Goal: Task Accomplishment & Management: Manage account settings

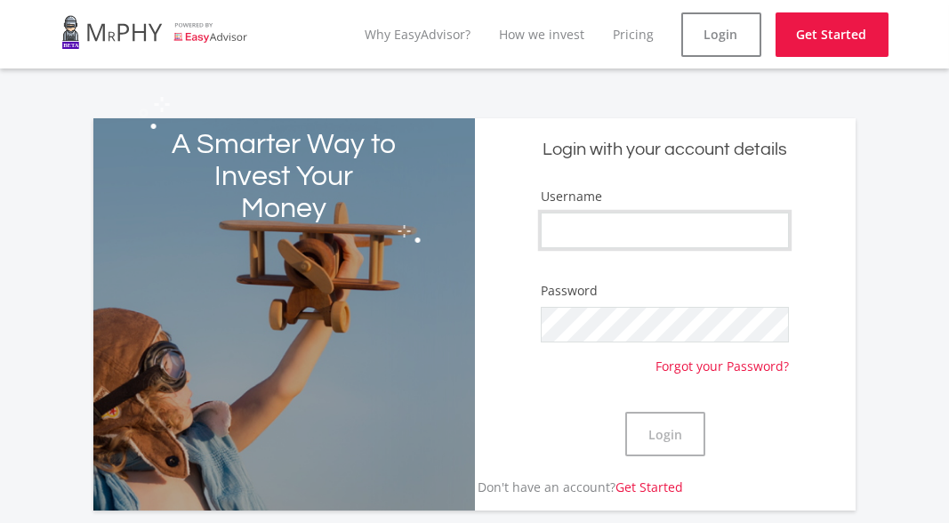
click at [564, 226] on input "Username" at bounding box center [665, 231] width 248 height 36
click at [625, 412] on button "Login" at bounding box center [665, 434] width 80 height 44
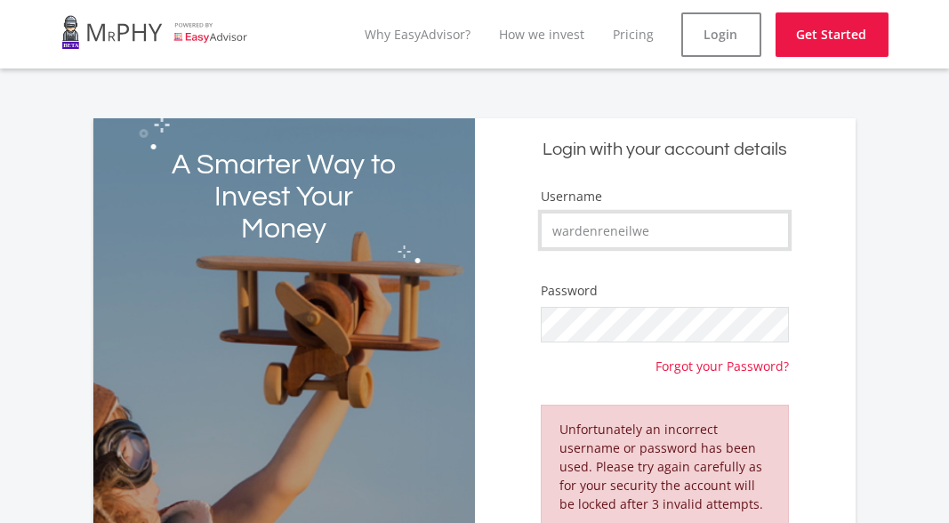
click at [568, 233] on input "wardenreneilwe" at bounding box center [665, 231] width 248 height 36
click at [560, 228] on input "wardenreneilwe" at bounding box center [665, 231] width 248 height 36
type input "Wardenreneilwe"
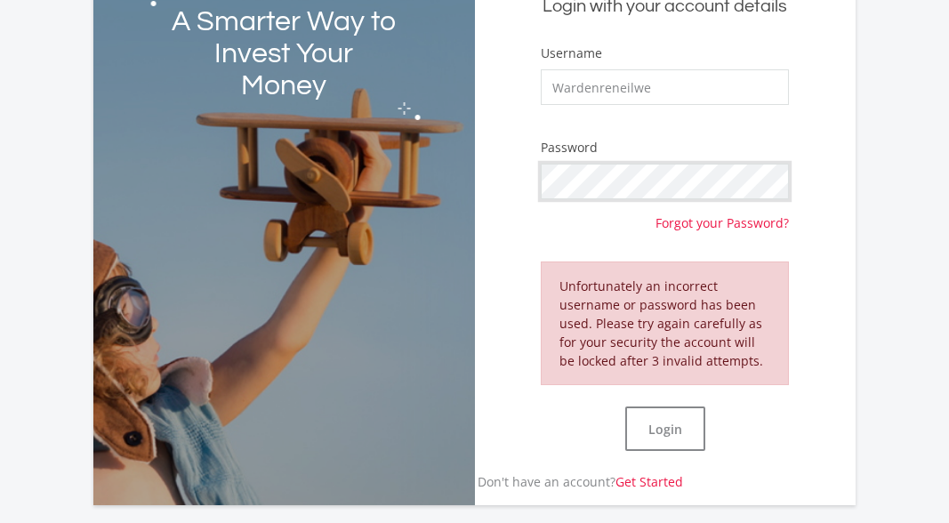
scroll to position [145, 0]
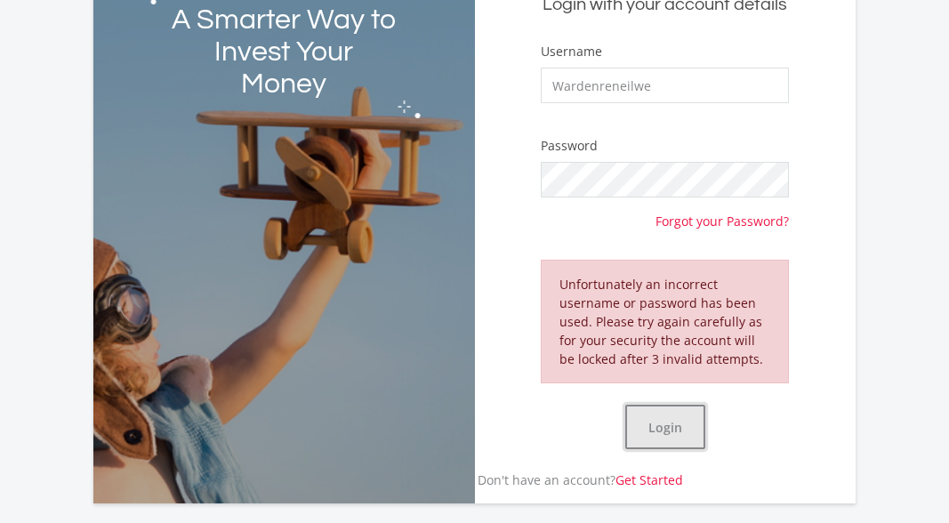
click at [676, 430] on button "Login" at bounding box center [665, 427] width 80 height 44
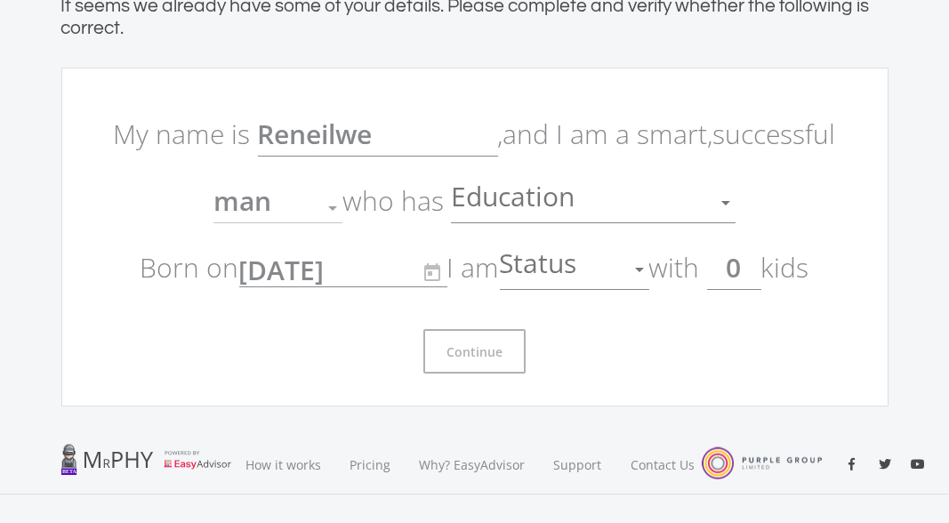
scroll to position [101, 0]
click at [760, 272] on input "0" at bounding box center [734, 268] width 54 height 44
type input "03"
click at [722, 205] on div at bounding box center [726, 204] width 34 height 34
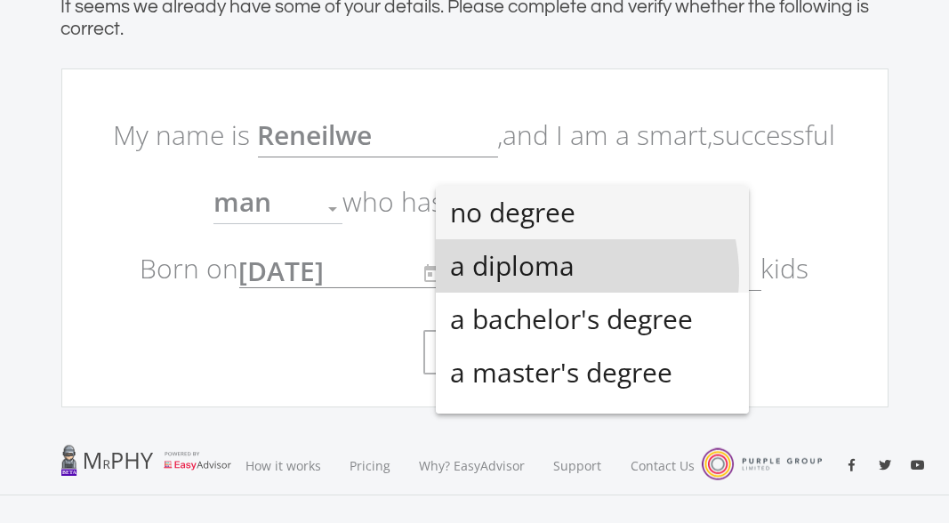
click at [551, 276] on span "a diploma" at bounding box center [592, 265] width 285 height 53
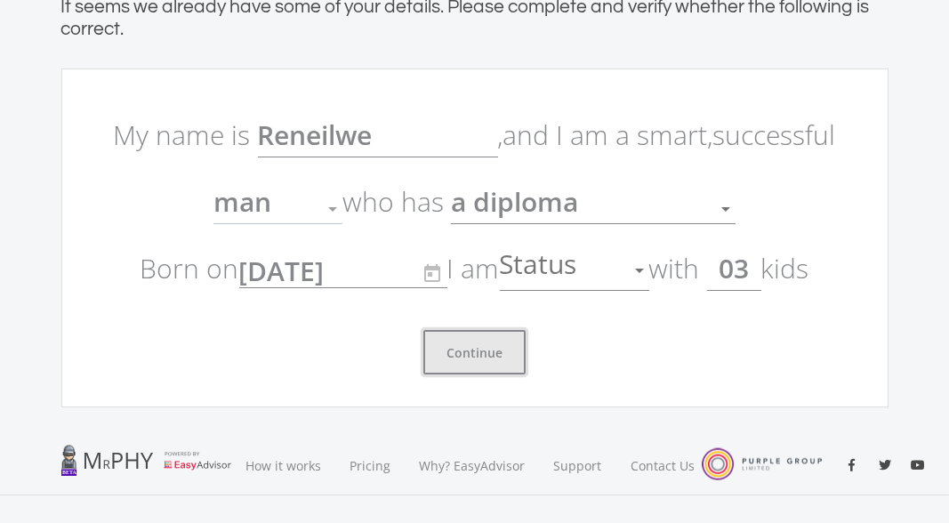
click at [465, 355] on button "Continue" at bounding box center [474, 352] width 102 height 44
click at [477, 356] on button "Continue" at bounding box center [474, 352] width 102 height 44
click at [423, 330] on button "Continue" at bounding box center [474, 352] width 102 height 44
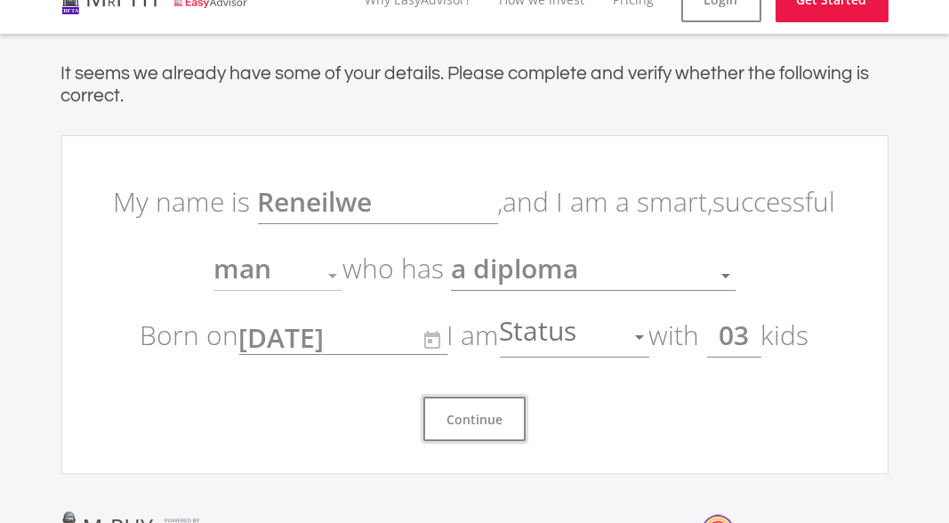
scroll to position [0, 0]
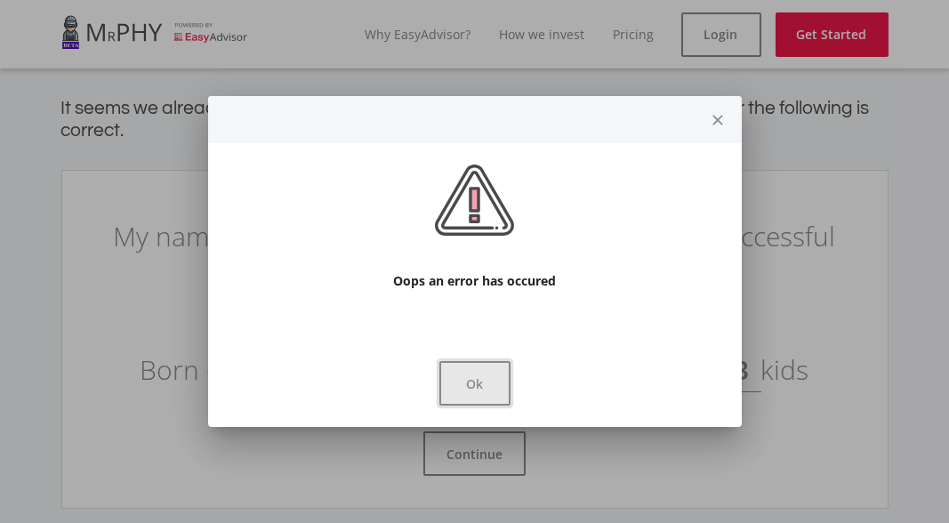
click at [468, 375] on button "Ok" at bounding box center [474, 383] width 71 height 44
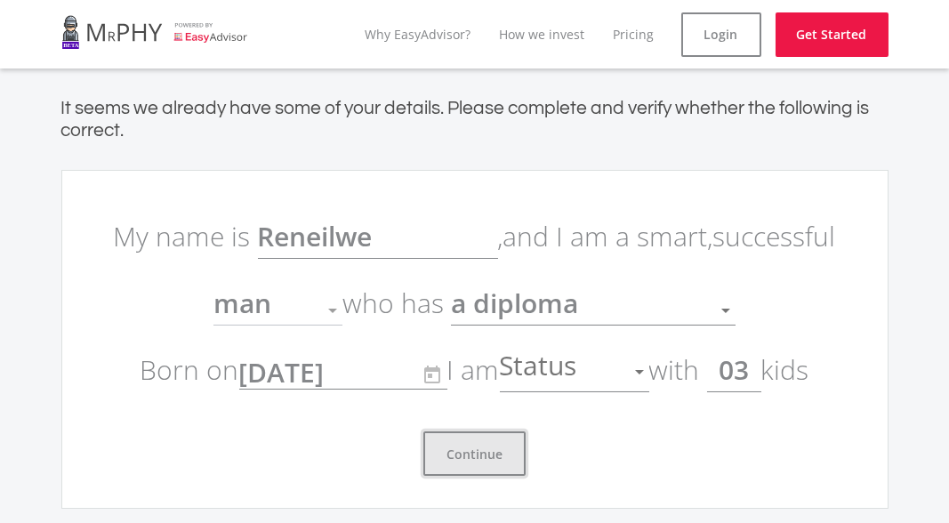
click at [465, 456] on button "Continue" at bounding box center [474, 453] width 102 height 44
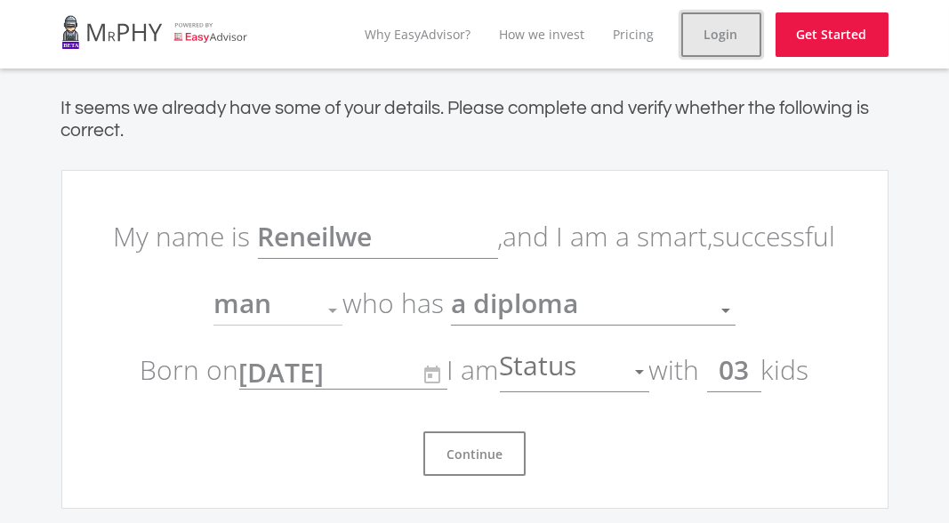
click at [713, 45] on link "Login" at bounding box center [721, 34] width 80 height 44
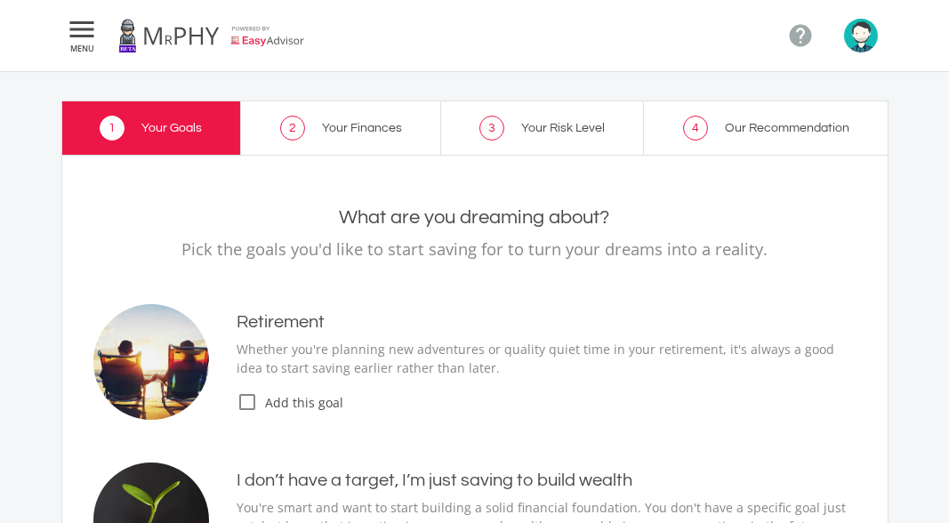
click at [560, 239] on p "Pick the goals you'd like to start saving for to turn your dreams into a realit…" at bounding box center [474, 249] width 763 height 25
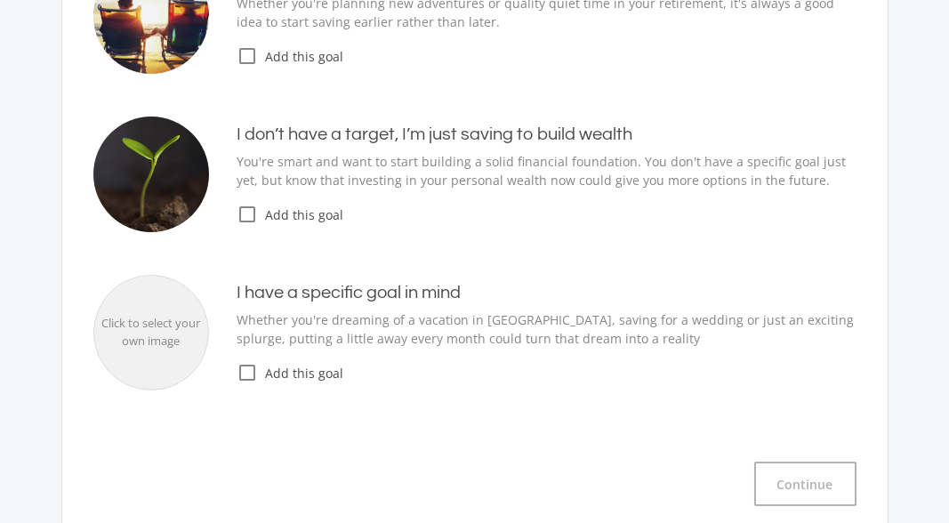
scroll to position [327, 0]
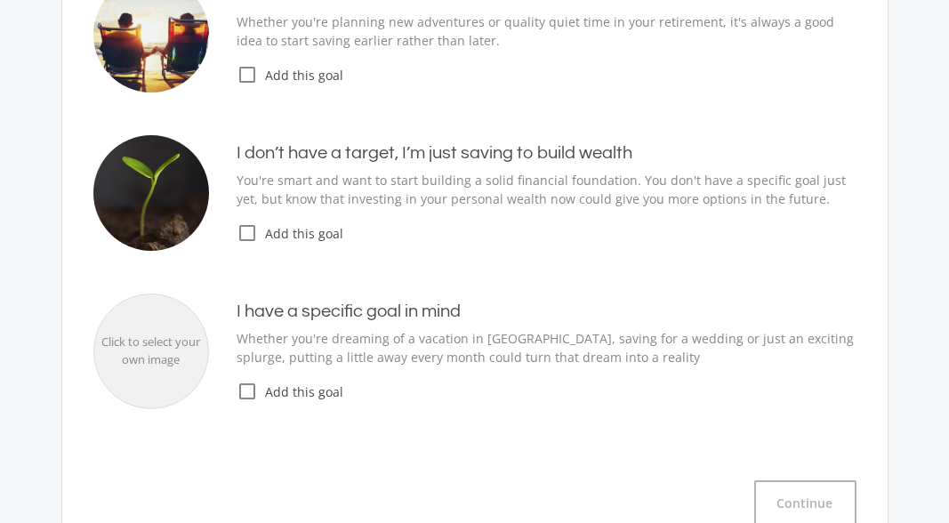
click at [254, 241] on div "I don’t have a target, I’m just saving to build wealth You're smart and want to…" at bounding box center [474, 193] width 763 height 116
click at [246, 230] on icon "check_box_outline_blank" at bounding box center [248, 232] width 21 height 21
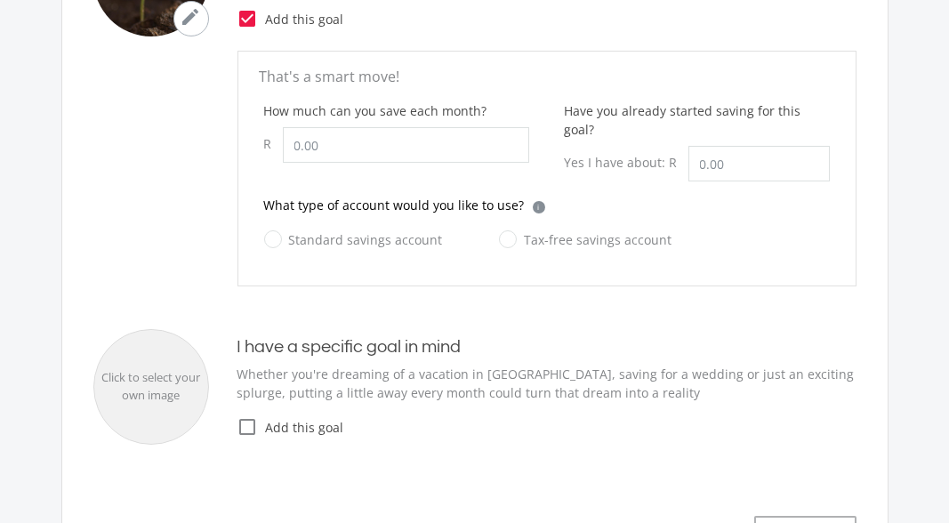
scroll to position [539, 0]
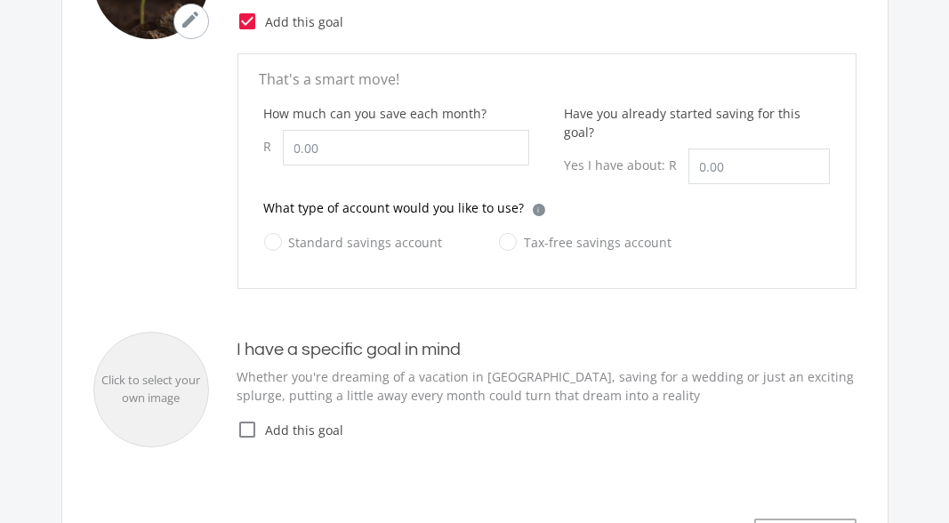
click at [499, 231] on label "Tax-free savings account" at bounding box center [585, 242] width 173 height 22
click at [496, 235] on input "Tax-free savings account" at bounding box center [567, 253] width 173 height 36
radio input "true"
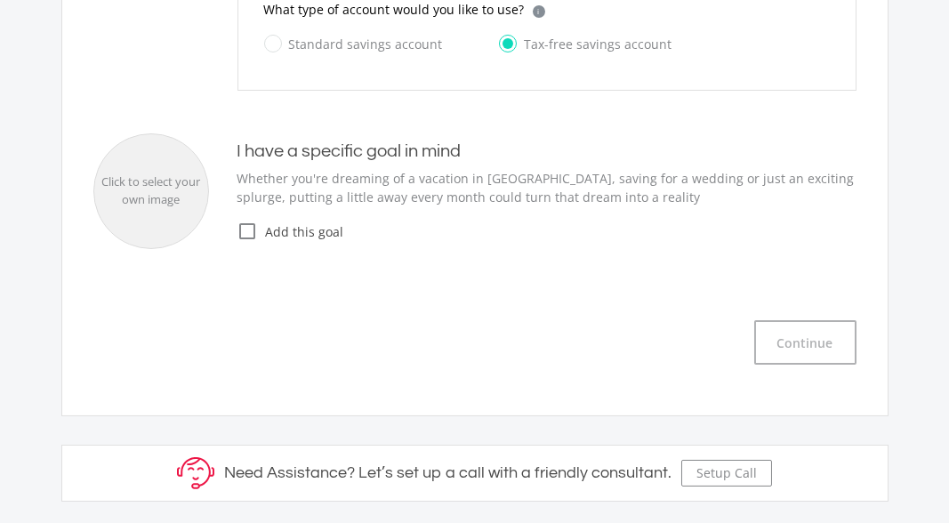
scroll to position [731, 0]
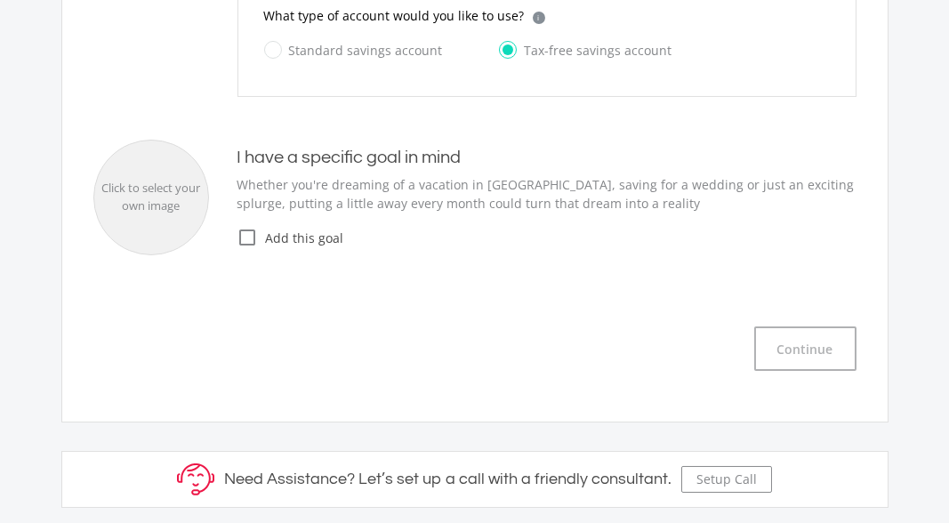
click at [257, 227] on icon "check_box_outline_blank" at bounding box center [248, 237] width 21 height 21
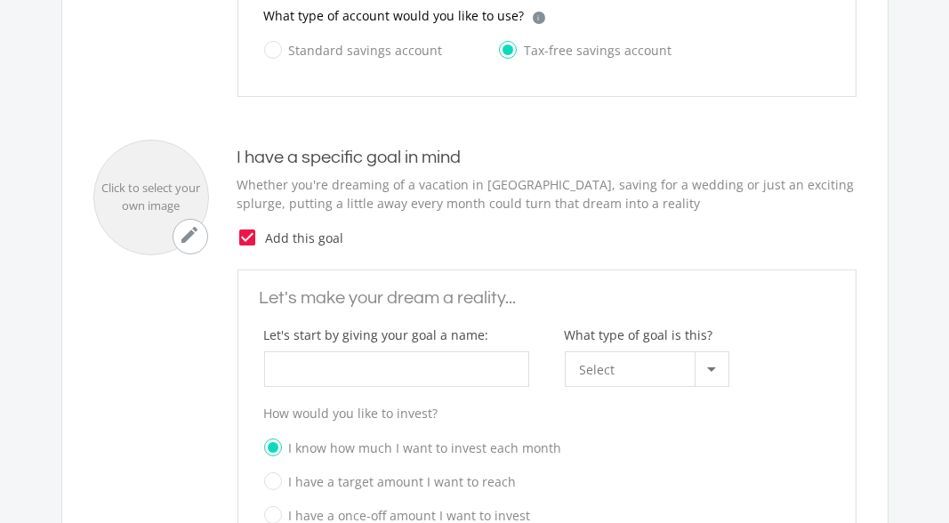
click at [257, 227] on icon "check_box" at bounding box center [248, 237] width 21 height 21
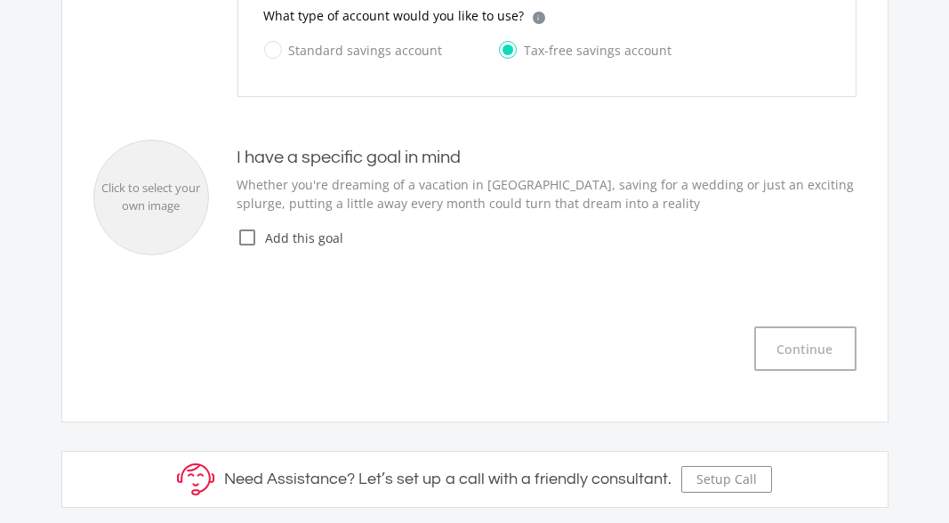
click at [218, 225] on div "I have a specific goal in mind Whether you're dreaming of a vacation in [GEOGRA…" at bounding box center [533, 197] width 648 height 101
click at [254, 227] on icon "check_box_outline_blank" at bounding box center [248, 237] width 21 height 21
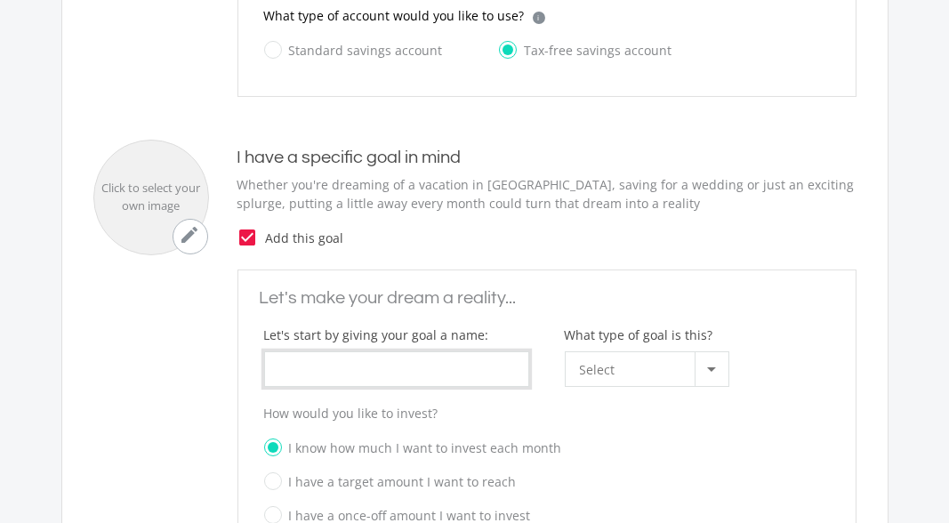
click at [418, 357] on input "What type of goal is this?" at bounding box center [396, 369] width 265 height 36
click at [718, 359] on div at bounding box center [712, 369] width 34 height 34
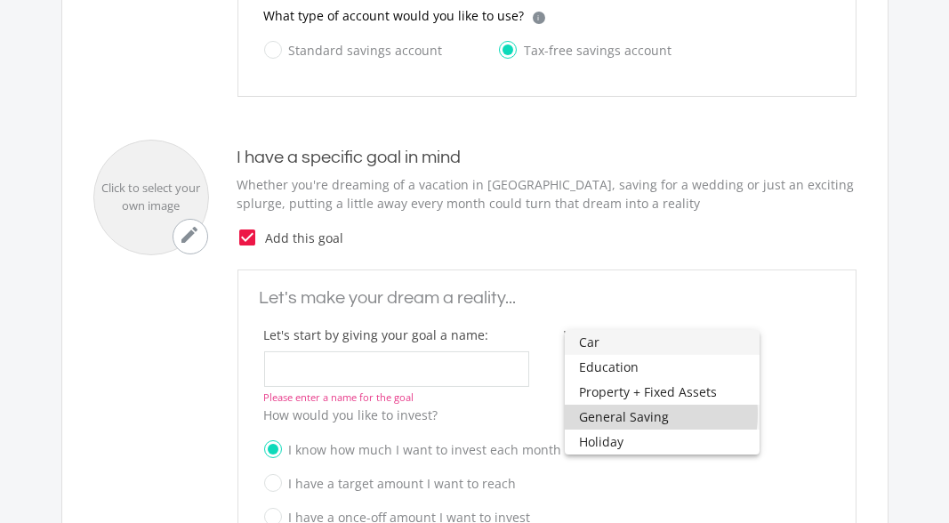
click at [624, 414] on span "General Saving" at bounding box center [662, 417] width 166 height 25
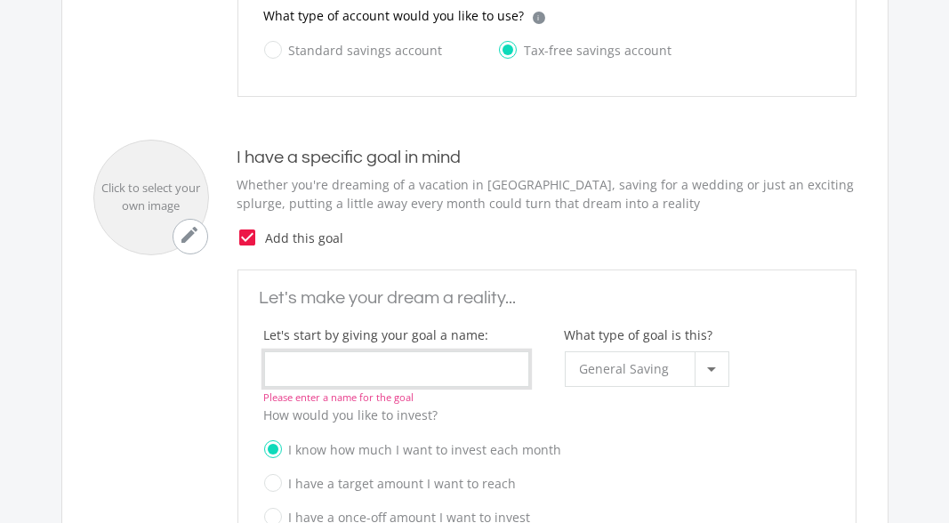
click at [343, 358] on input "What type of goal is this?" at bounding box center [396, 369] width 265 height 36
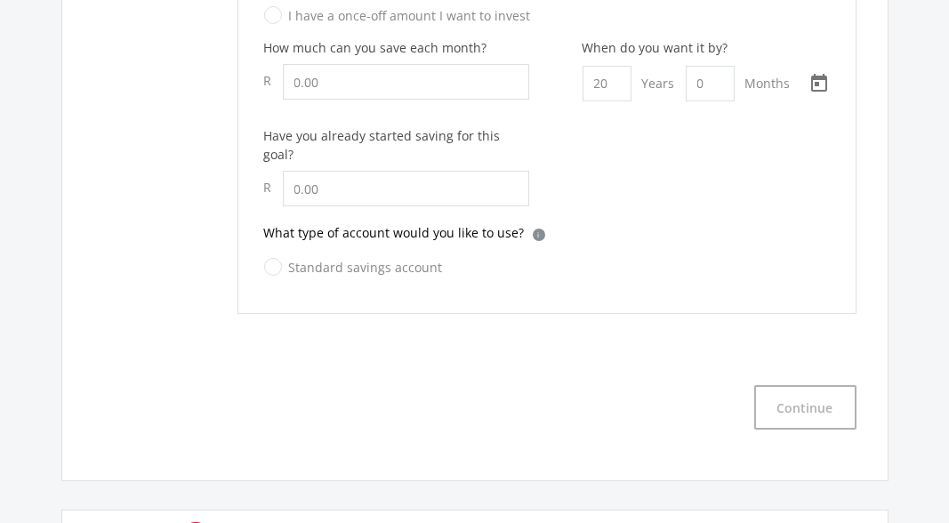
scroll to position [1266, 0]
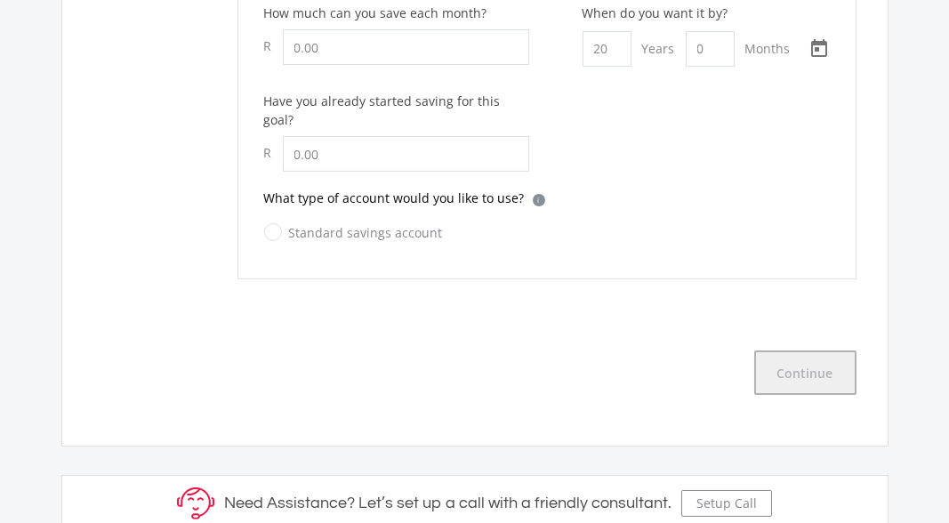
type input "general"
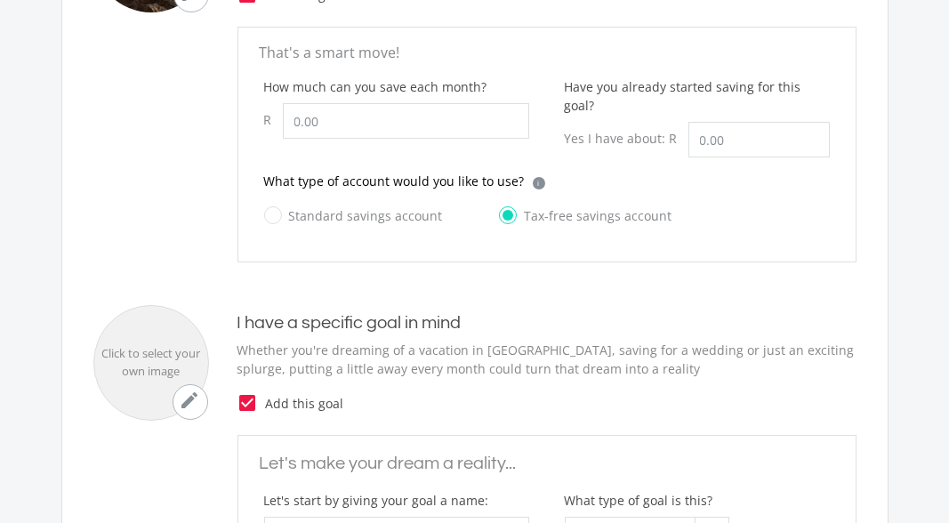
scroll to position [505, 0]
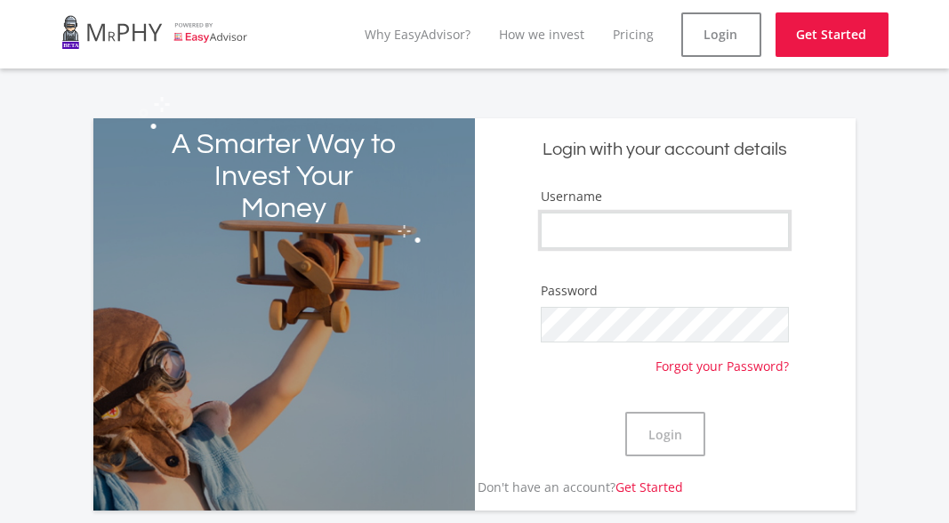
click at [588, 225] on input "Username" at bounding box center [665, 231] width 248 height 36
click at [563, 234] on input "wardenreneilwe" at bounding box center [665, 231] width 248 height 36
type input "Wardenreneilwe"
click at [641, 431] on button "Login" at bounding box center [665, 434] width 80 height 44
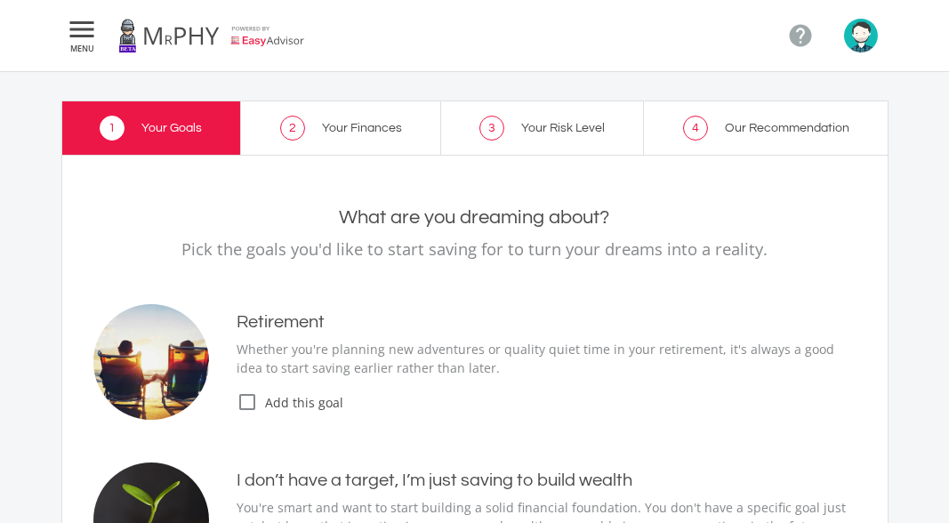
click at [95, 24] on icon "" at bounding box center [83, 29] width 32 height 21
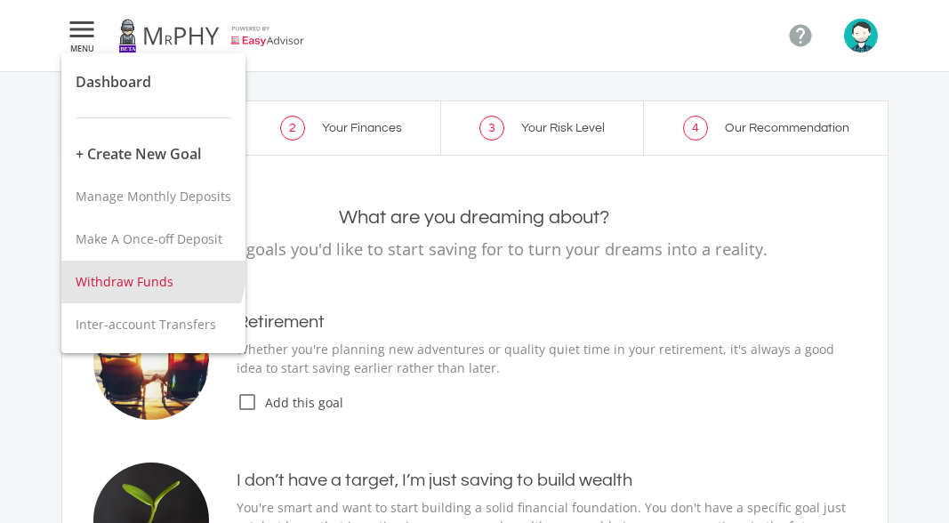
click at [137, 269] on button "Withdraw Funds" at bounding box center [153, 282] width 184 height 43
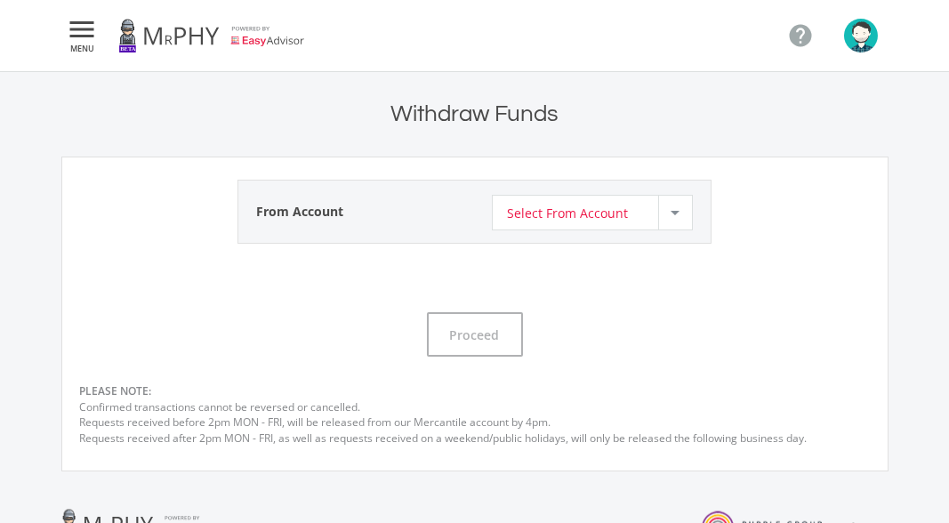
click at [675, 205] on div at bounding box center [675, 213] width 34 height 34
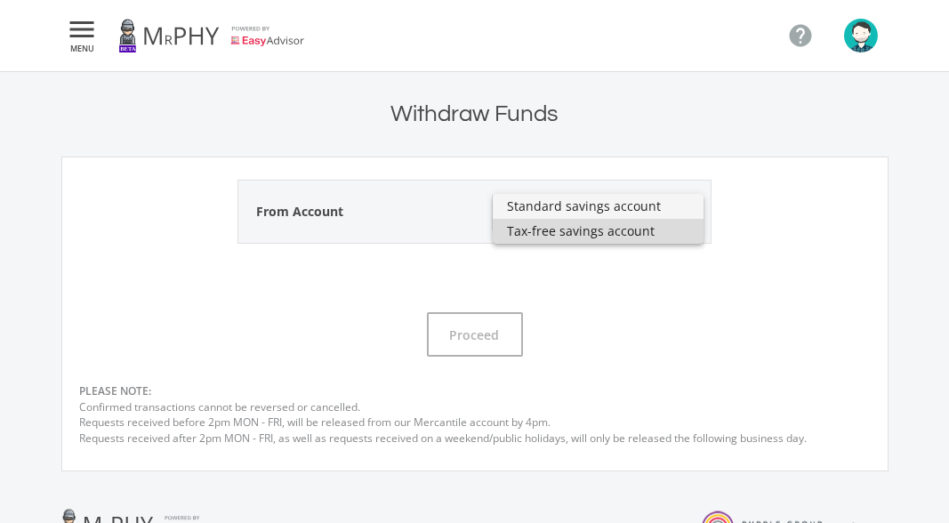
click at [638, 233] on span "Tax-free savings account" at bounding box center [598, 231] width 182 height 25
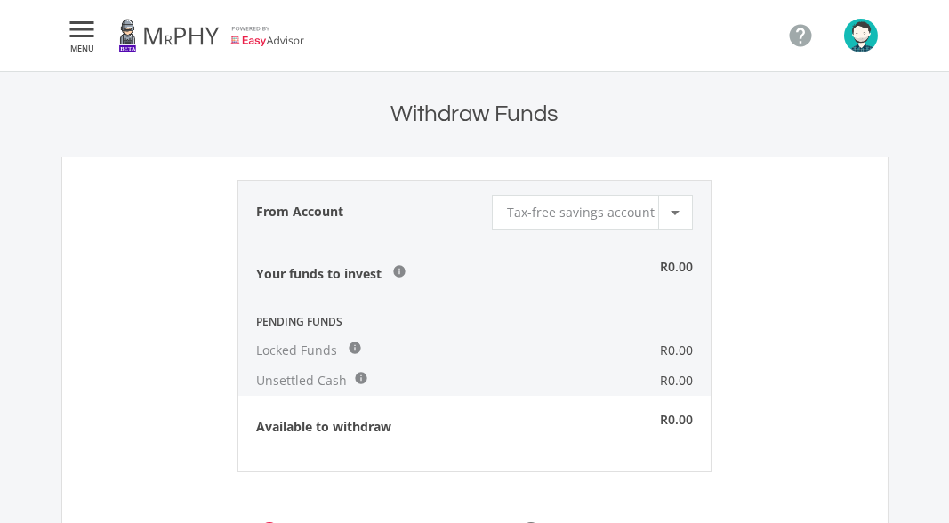
click at [68, 29] on icon "" at bounding box center [83, 29] width 32 height 21
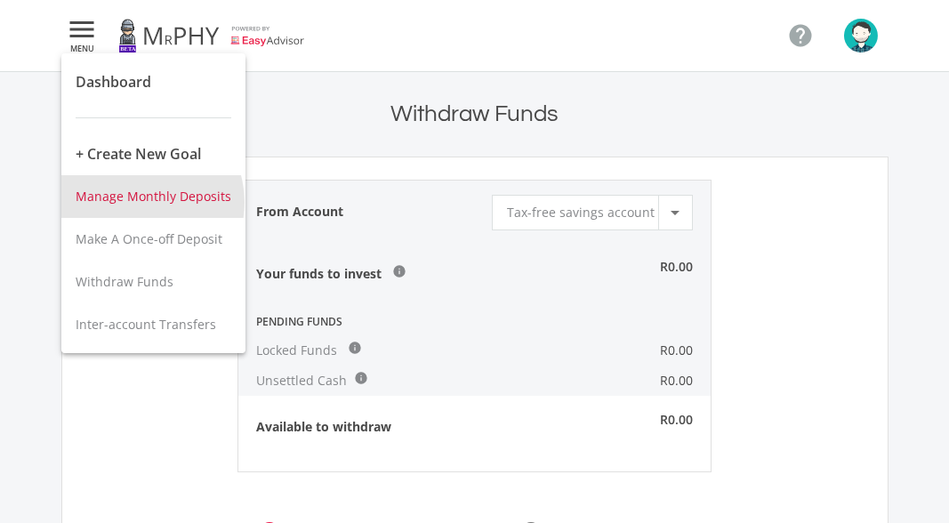
click at [138, 202] on span "Manage Monthly Deposits" at bounding box center [154, 196] width 156 height 17
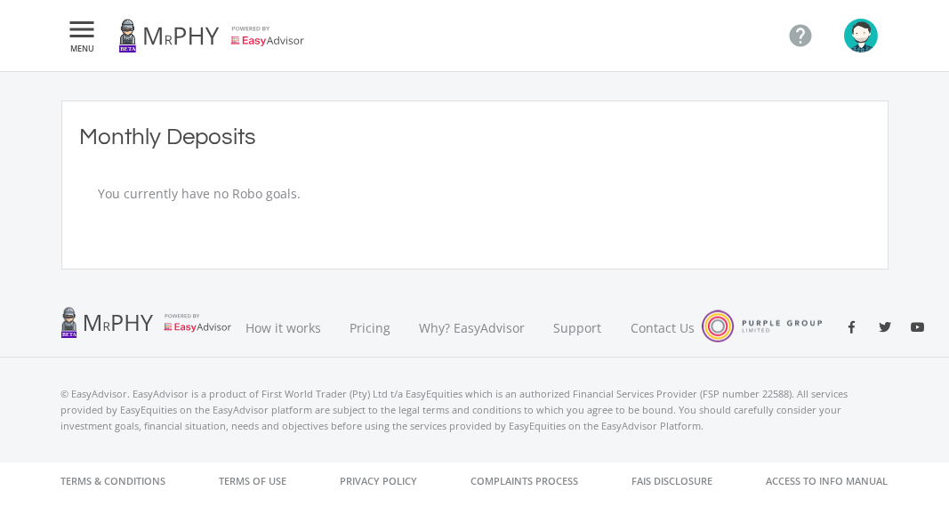
click at [864, 46] on img "button" at bounding box center [861, 36] width 34 height 34
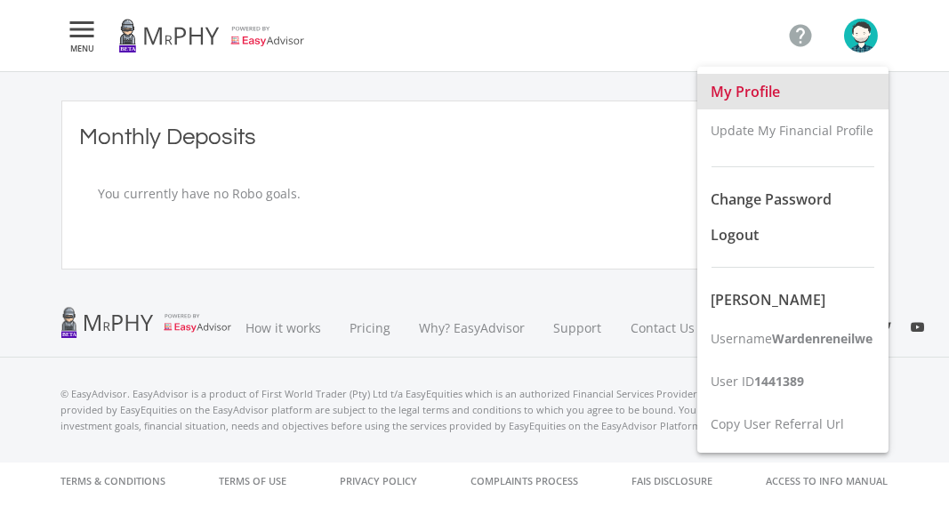
click at [763, 92] on span "My Profile" at bounding box center [746, 92] width 69 height 20
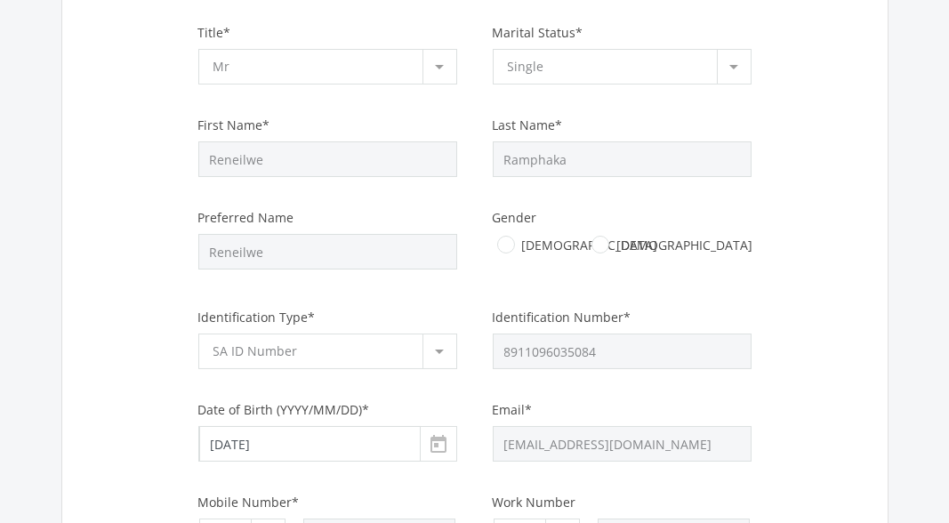
scroll to position [370, 0]
drag, startPoint x: 939, startPoint y: 172, endPoint x: 941, endPoint y: 145, distance: 26.7
click at [941, 145] on section "Personal Details Title* Mr Select [GEOGRAPHIC_DATA] Status* Single Select" at bounding box center [474, 390] width 949 height 962
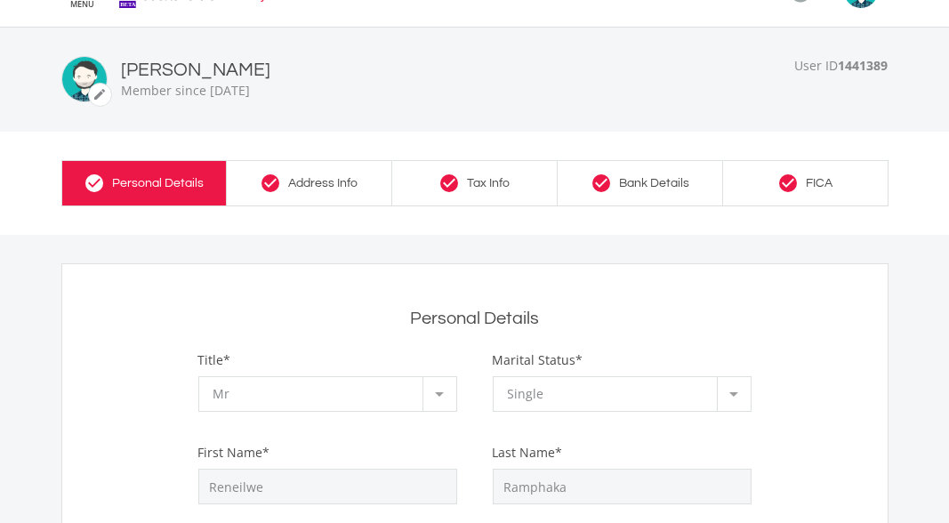
scroll to position [0, 0]
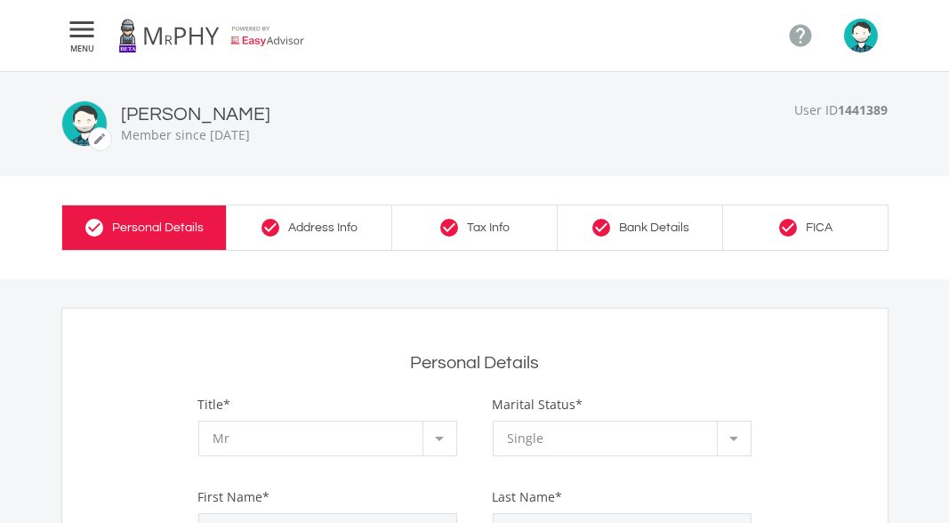
click at [270, 129] on p "Member since [DATE]" at bounding box center [196, 134] width 149 height 19
click at [857, 44] on img "button" at bounding box center [861, 36] width 34 height 34
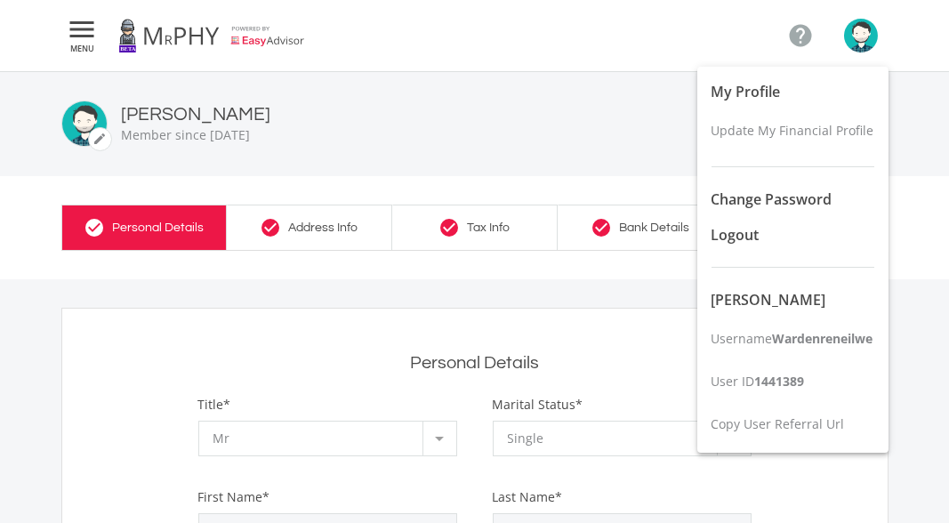
click at [857, 44] on div at bounding box center [474, 261] width 949 height 523
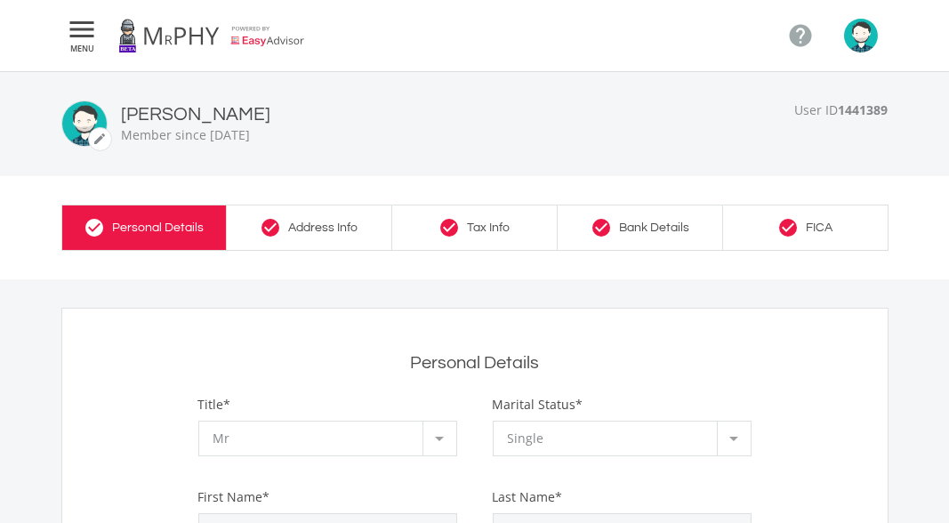
click at [857, 44] on img "button" at bounding box center [861, 36] width 34 height 34
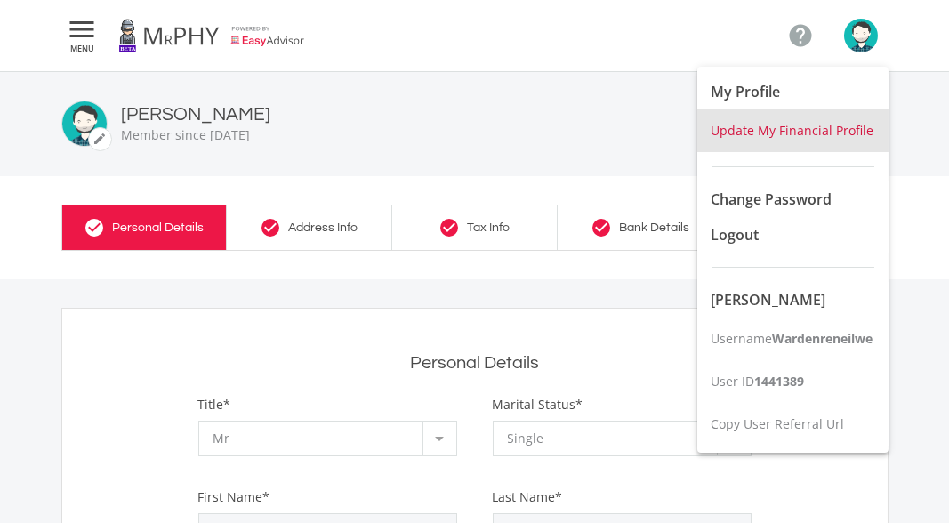
click at [728, 132] on span "Update My Financial Profile" at bounding box center [793, 130] width 163 height 17
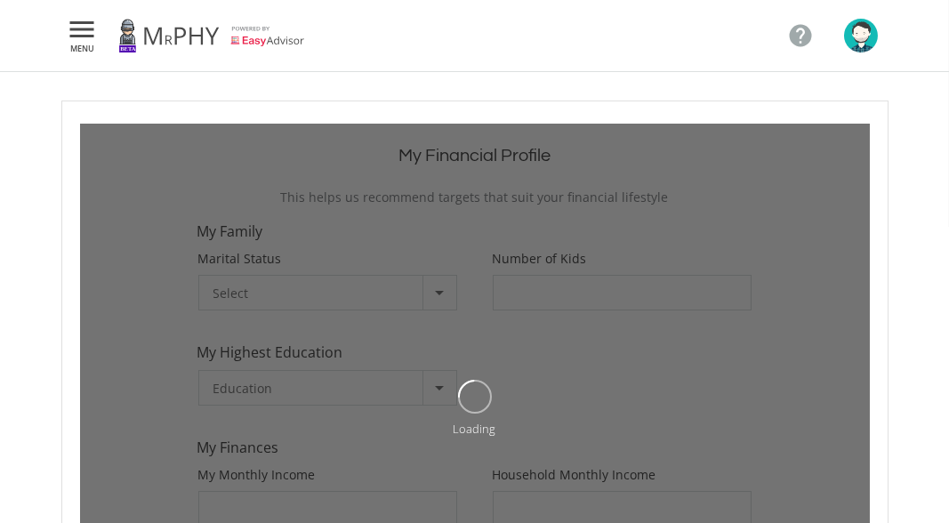
type input "3"
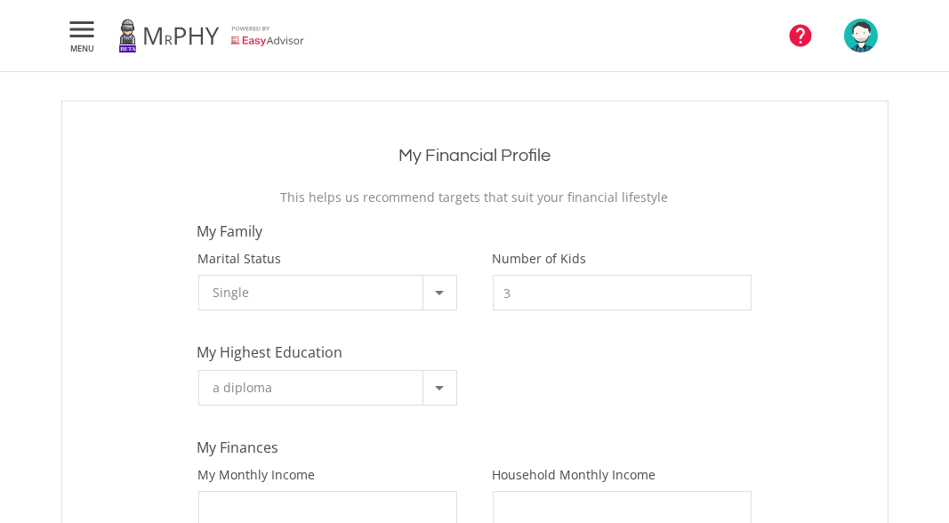
click at [797, 34] on icon "" at bounding box center [801, 35] width 27 height 27
click at [74, 40] on icon "" at bounding box center [83, 29] width 32 height 21
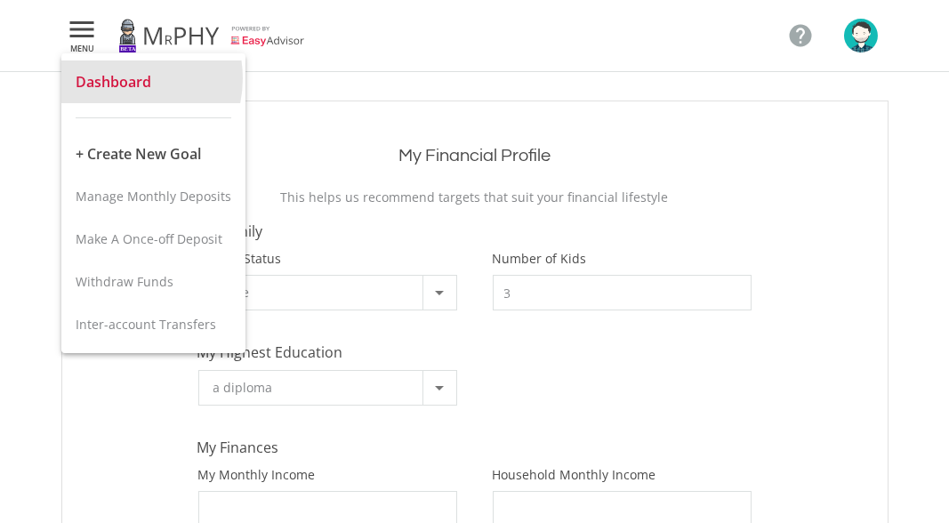
click at [120, 78] on span "Dashboard" at bounding box center [114, 82] width 76 height 20
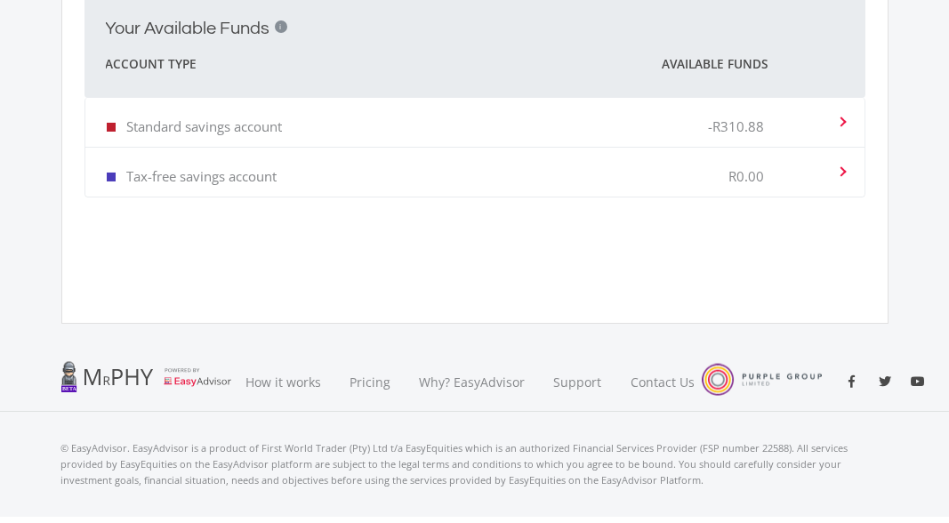
scroll to position [599, 0]
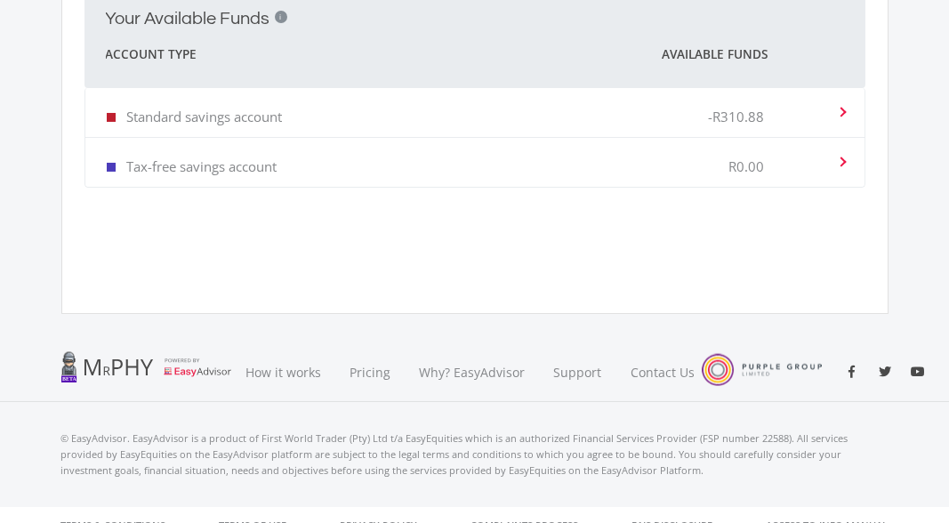
click at [837, 109] on span at bounding box center [840, 112] width 18 height 7
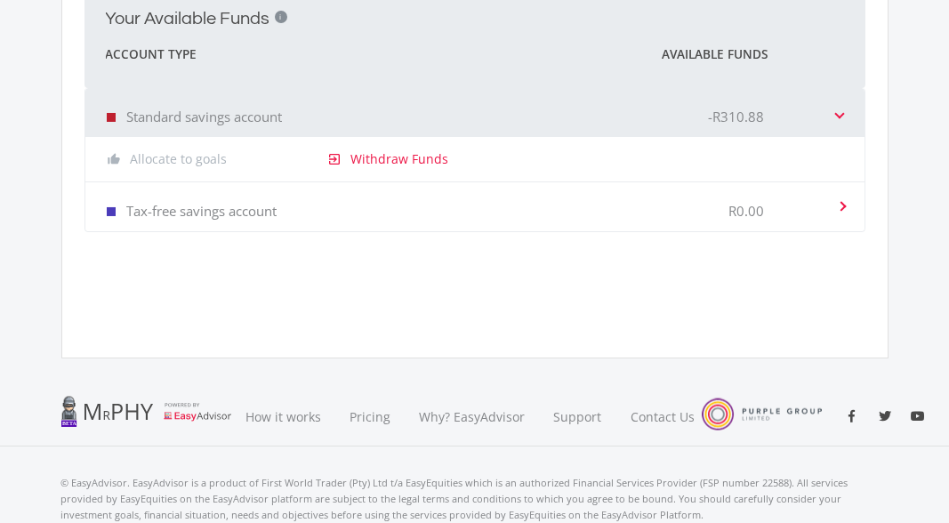
click at [837, 103] on span at bounding box center [839, 112] width 7 height 18
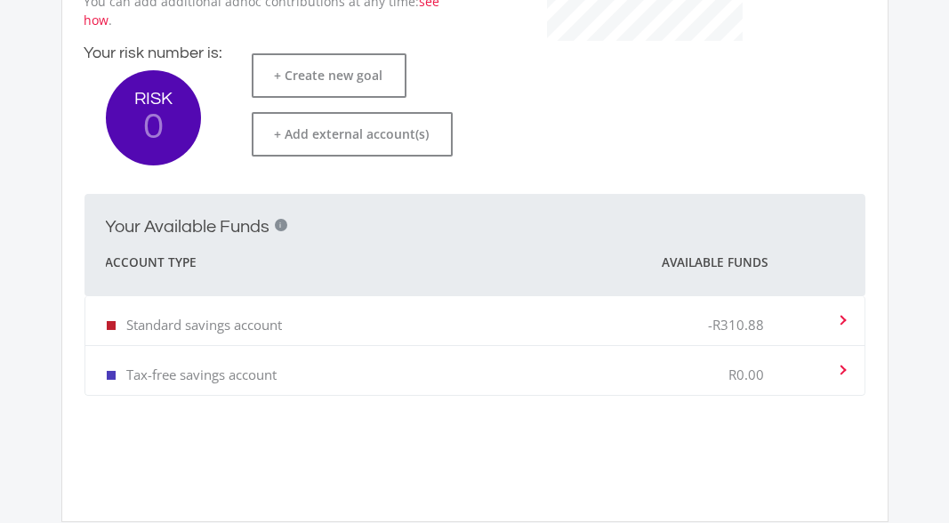
scroll to position [390, 0]
drag, startPoint x: 939, startPoint y: 209, endPoint x: 938, endPoint y: 159, distance: 49.8
click at [938, 159] on ee-dashoard "Hey good looking! Here's what's cooking in your portfolio. This is an overview …" at bounding box center [474, 116] width 949 height 869
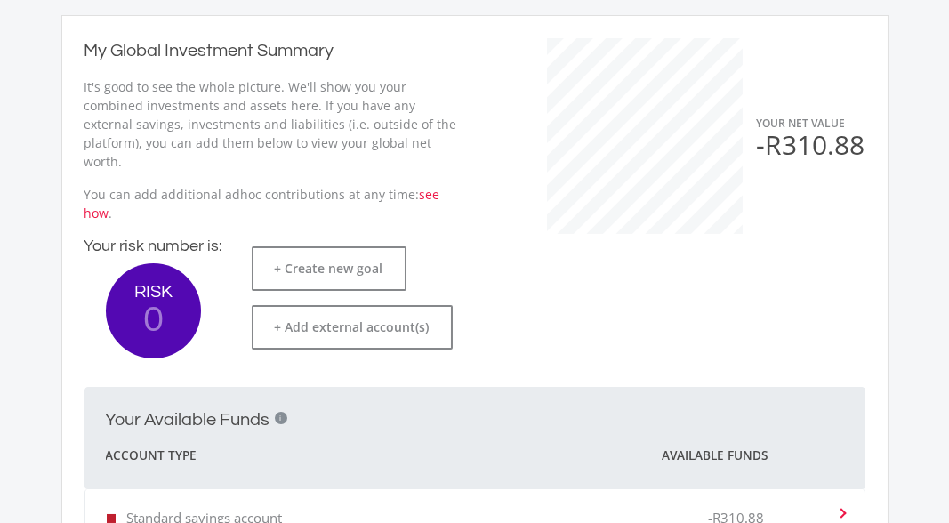
scroll to position [195, 0]
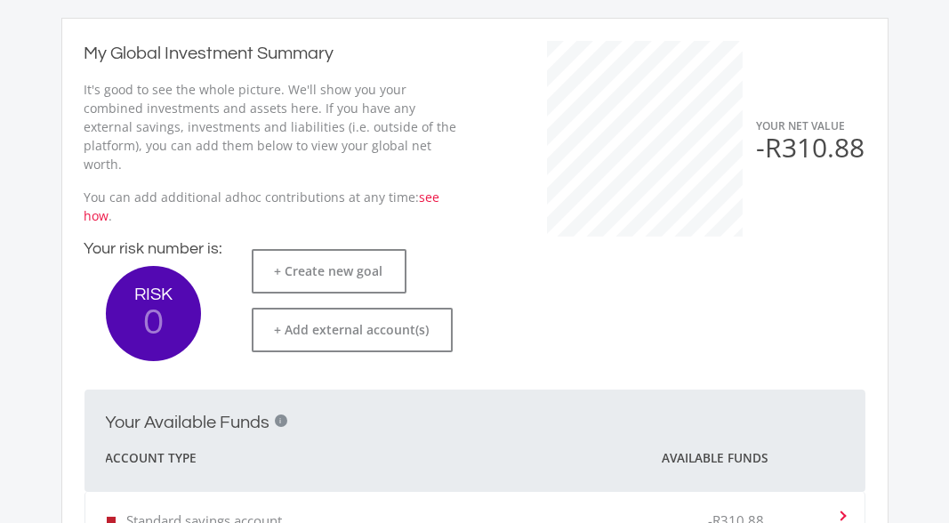
drag, startPoint x: 943, startPoint y: 124, endPoint x: 944, endPoint y: 79, distance: 44.5
click at [944, 79] on ee-dashoard "Hey good looking! Here's what's cooking in your portfolio. This is an overview …" at bounding box center [474, 311] width 949 height 869
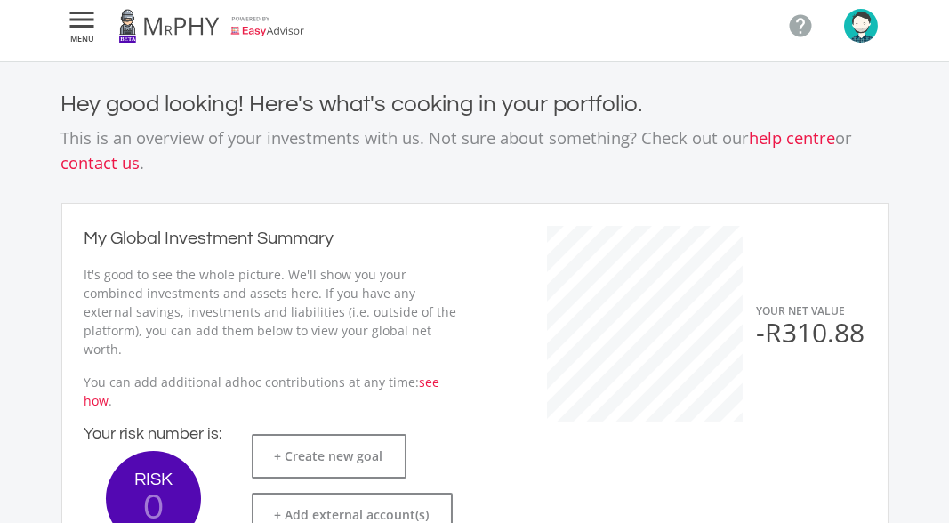
scroll to position [0, 0]
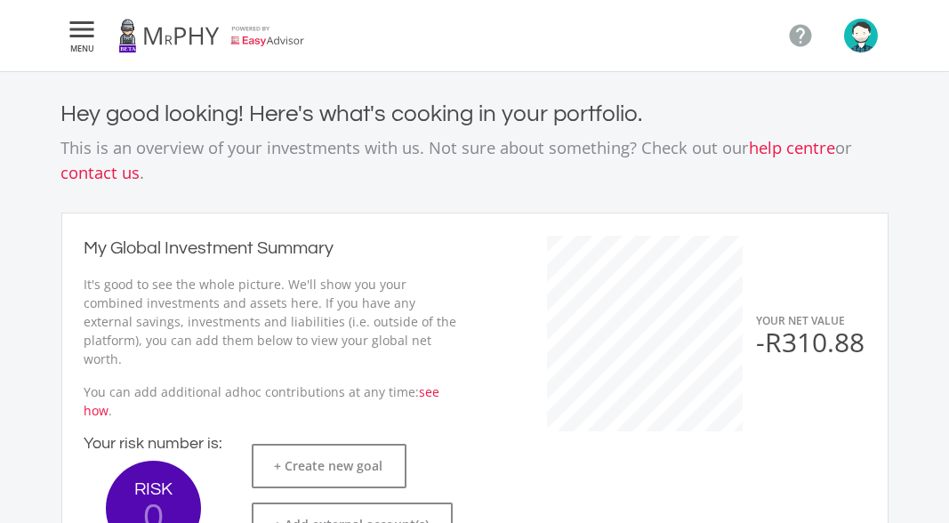
click at [83, 39] on icon "" at bounding box center [83, 29] width 32 height 21
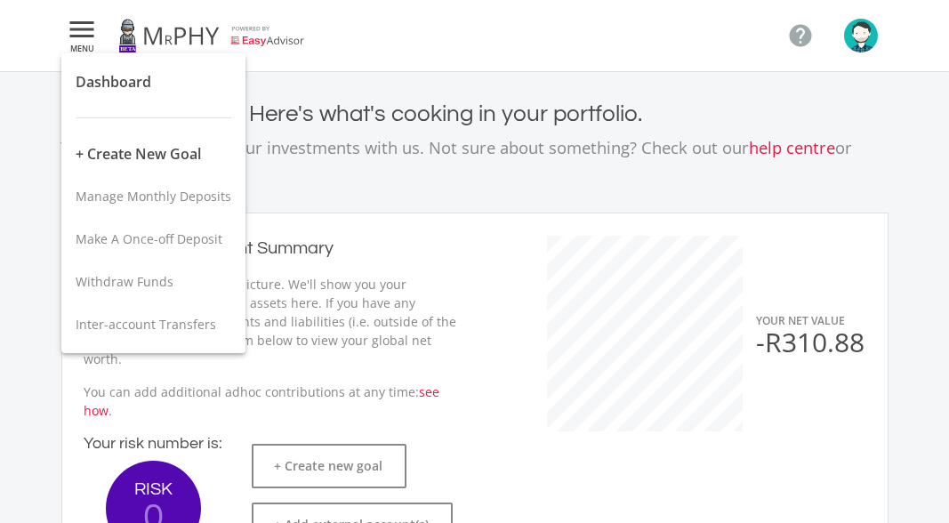
click at [859, 51] on div at bounding box center [474, 261] width 949 height 523
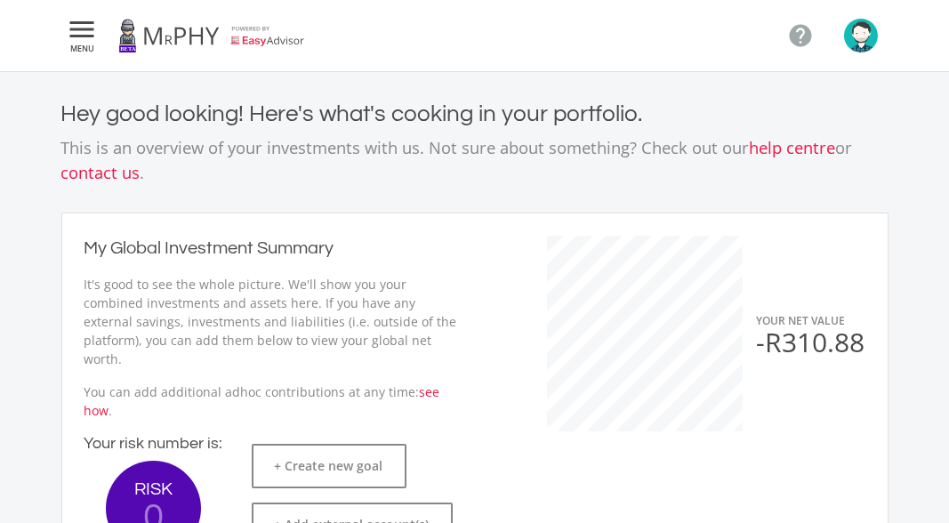
click at [859, 51] on img "button" at bounding box center [861, 36] width 34 height 34
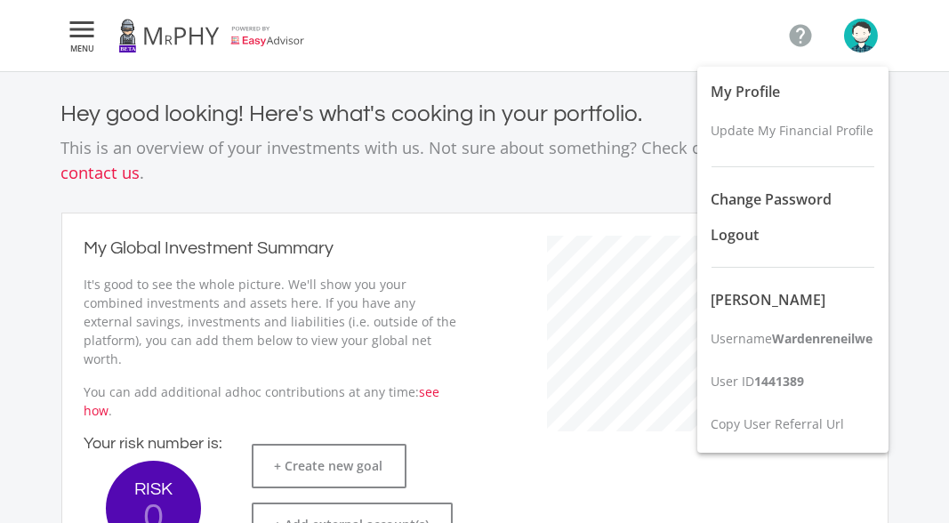
click at [859, 51] on div at bounding box center [474, 261] width 949 height 523
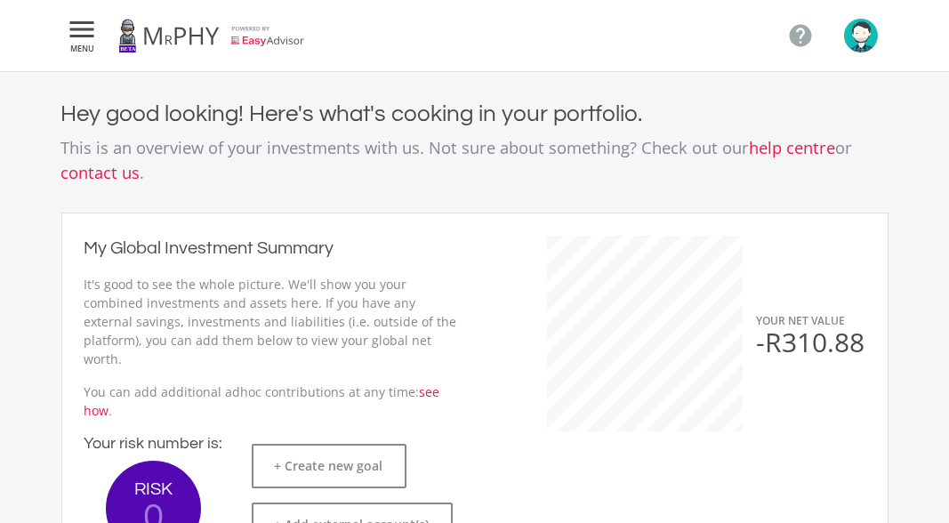
click at [859, 51] on img "button" at bounding box center [861, 36] width 34 height 34
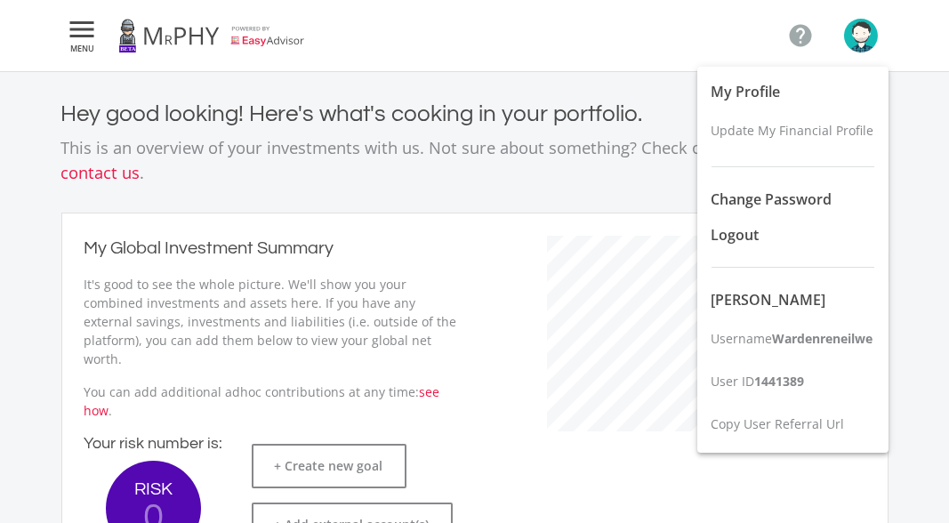
click at [762, 385] on div "My Profile Update My Financial Profile Change Password Logout [PERSON_NAME] Use…" at bounding box center [792, 260] width 191 height 386
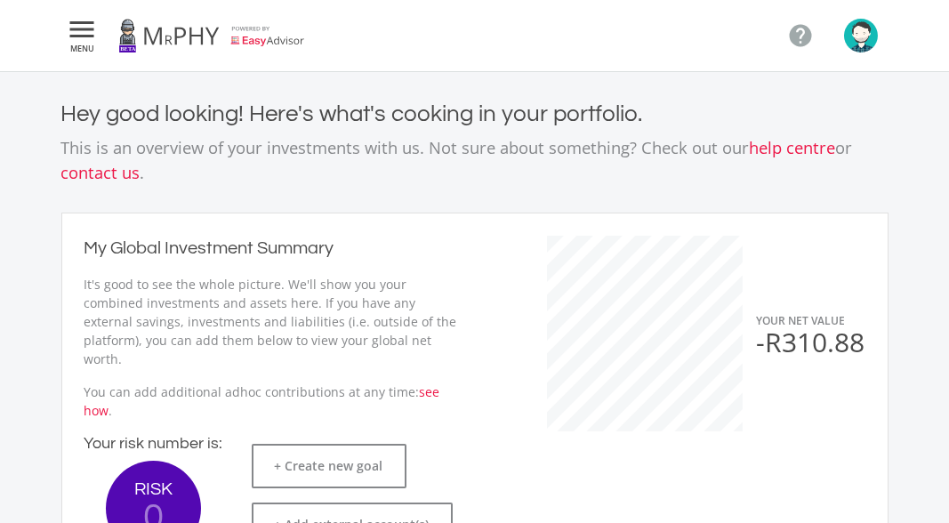
click at [856, 36] on img "button" at bounding box center [861, 36] width 34 height 34
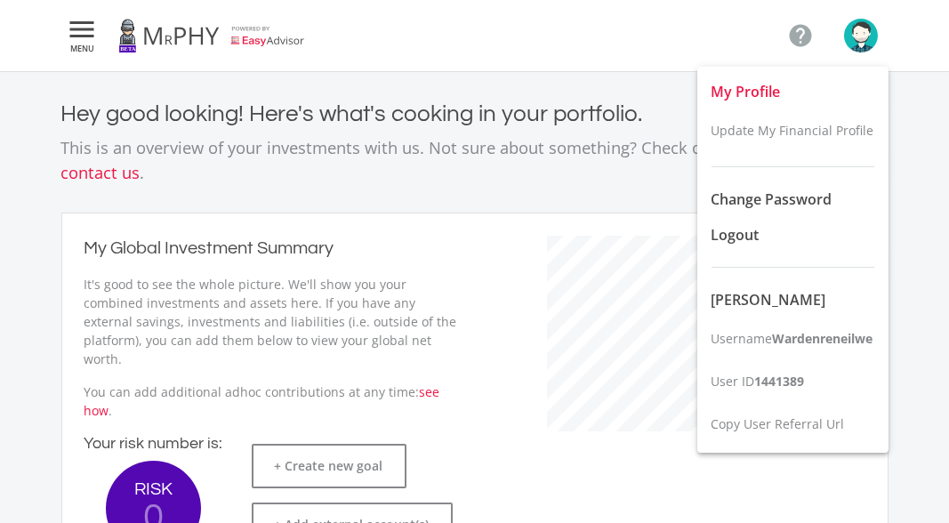
click at [744, 94] on span "My Profile" at bounding box center [746, 92] width 69 height 20
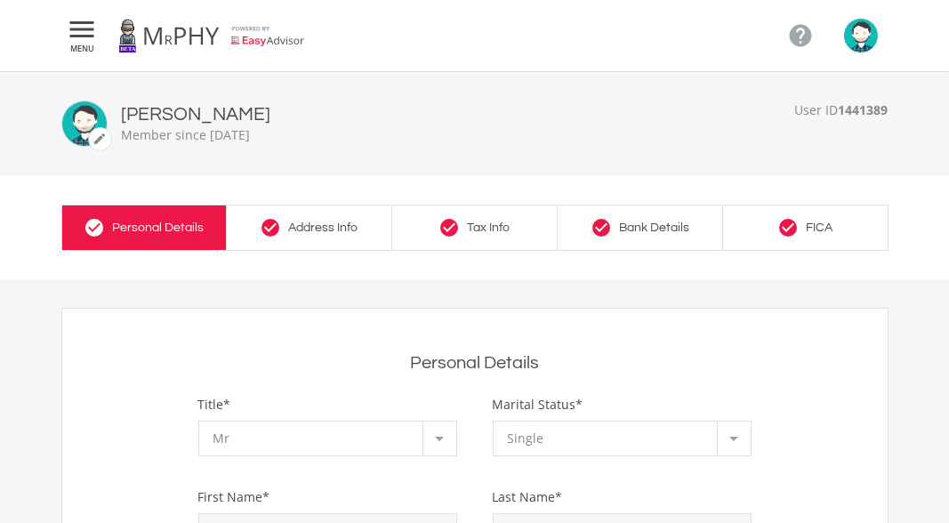
click at [858, 46] on img "button" at bounding box center [861, 36] width 34 height 34
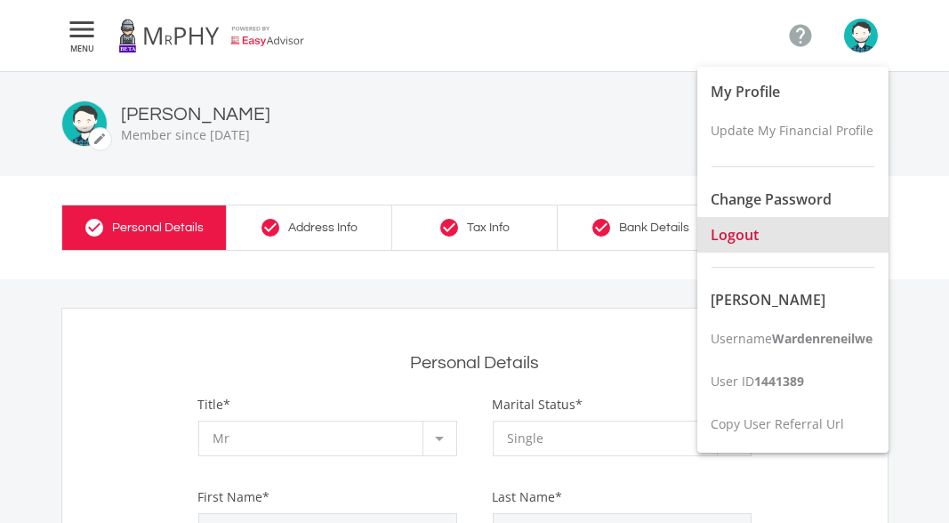
click at [740, 234] on span "Logout" at bounding box center [736, 235] width 48 height 20
